Goal: Information Seeking & Learning: Learn about a topic

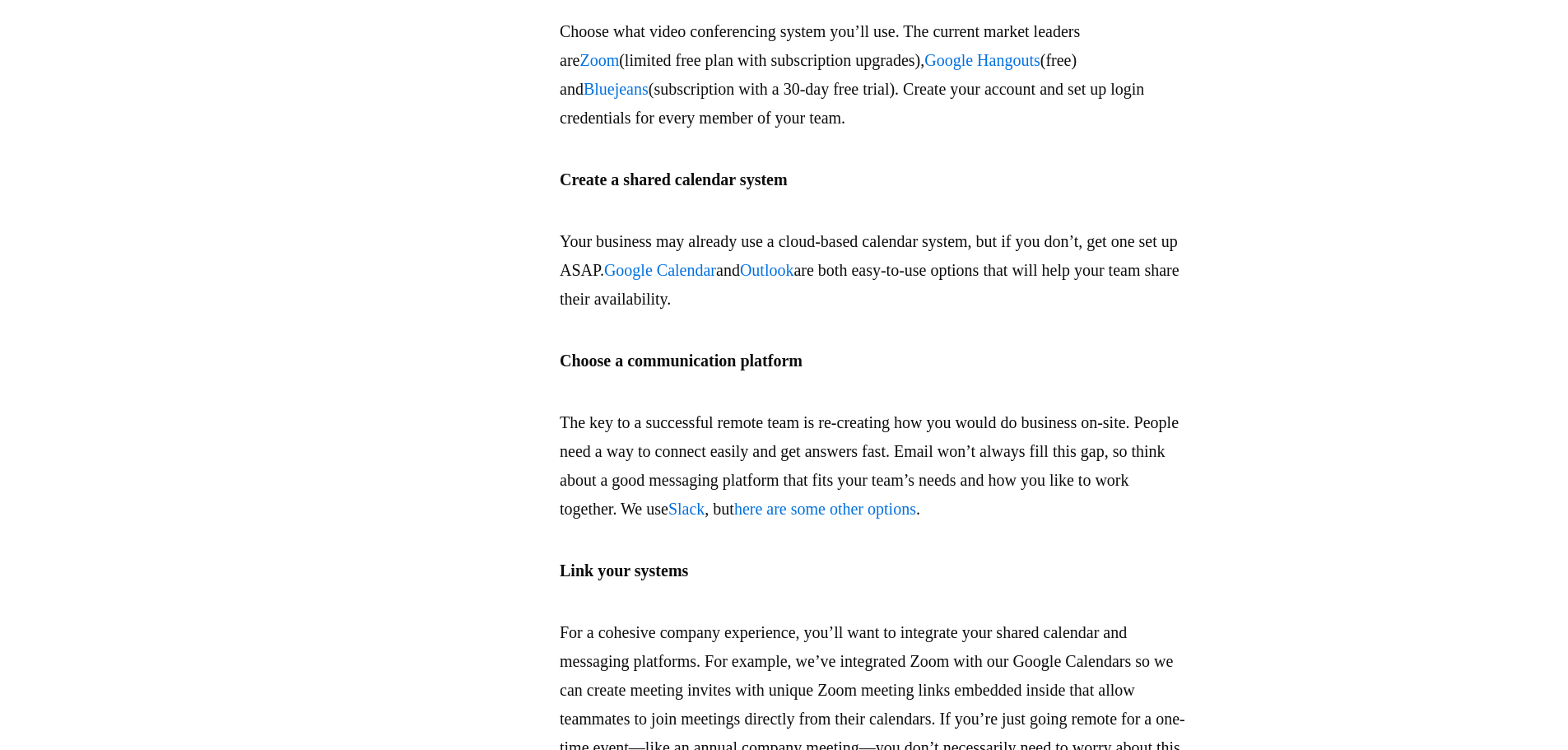
scroll to position [1811, 0]
click at [916, 507] on link "here are some other options" at bounding box center [825, 507] width 182 height 18
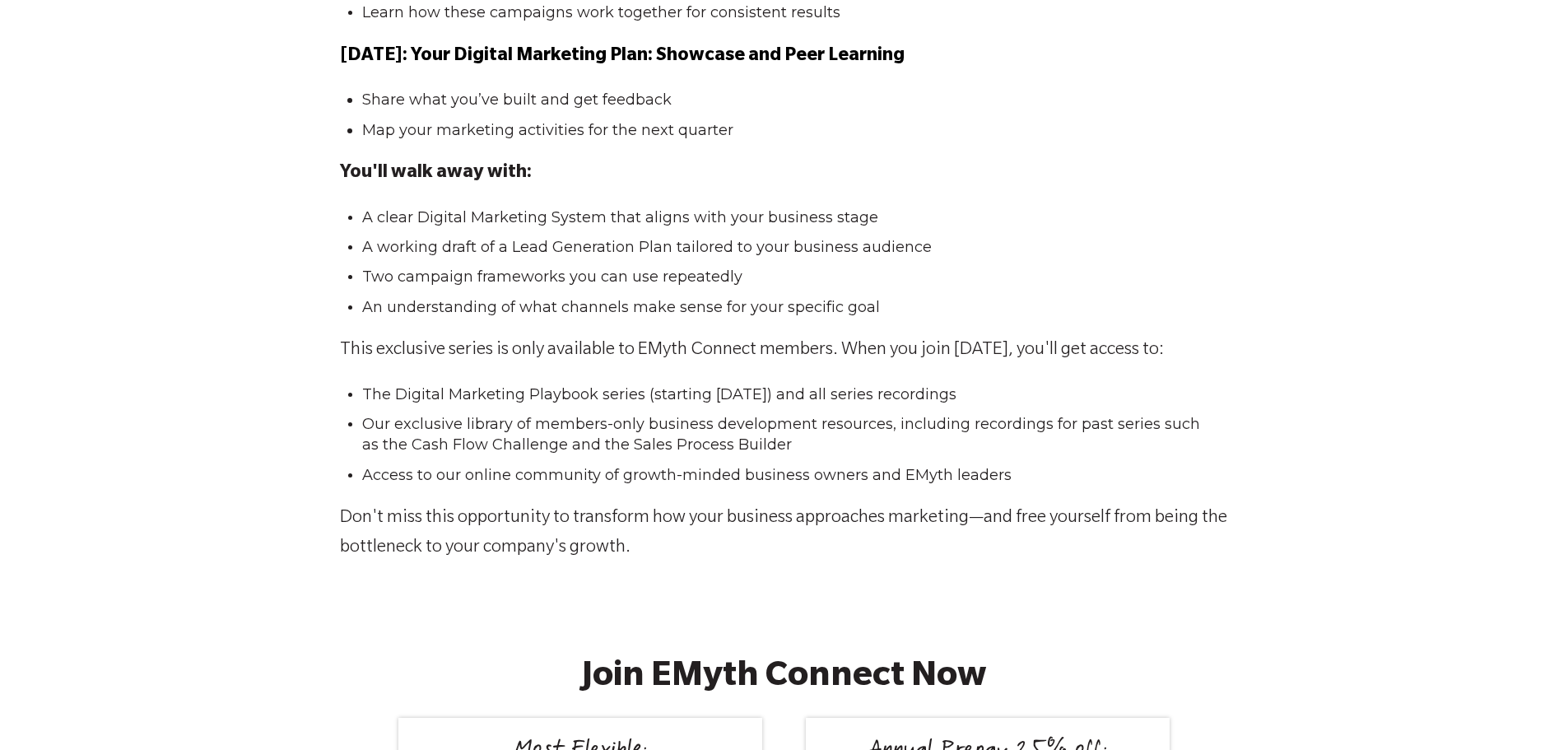
scroll to position [1931, 0]
